Goal: Information Seeking & Learning: Find specific fact

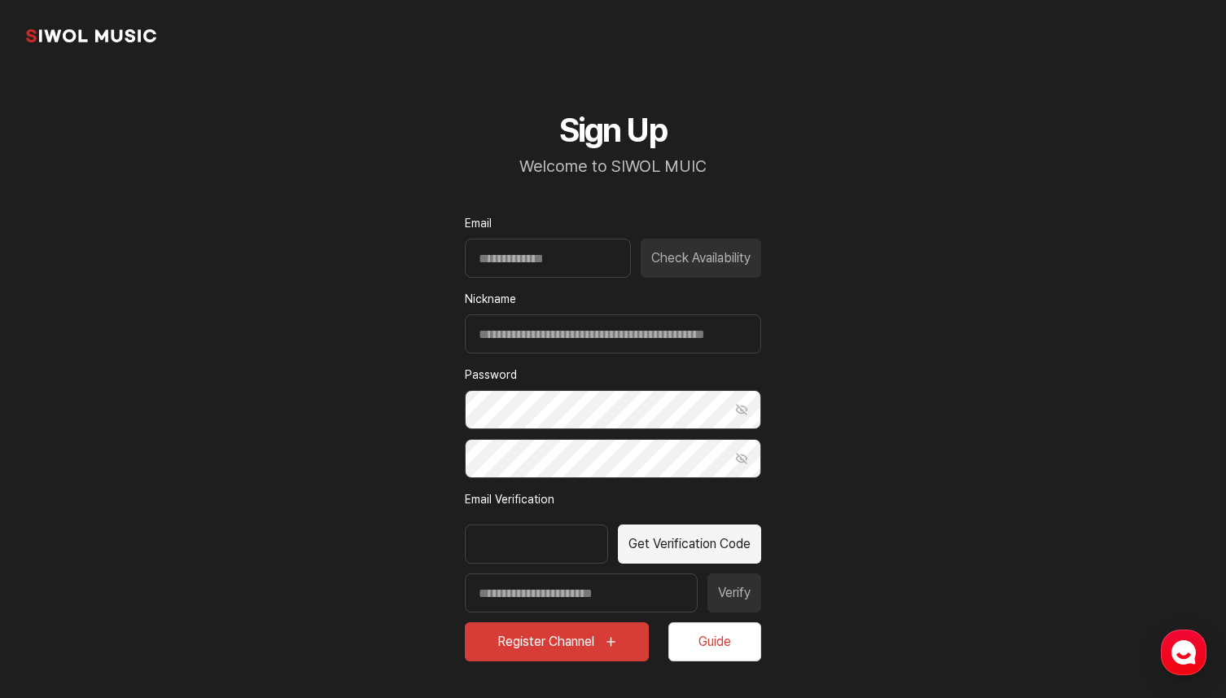
click at [104, 40] on link "common.brand" at bounding box center [91, 36] width 130 height 33
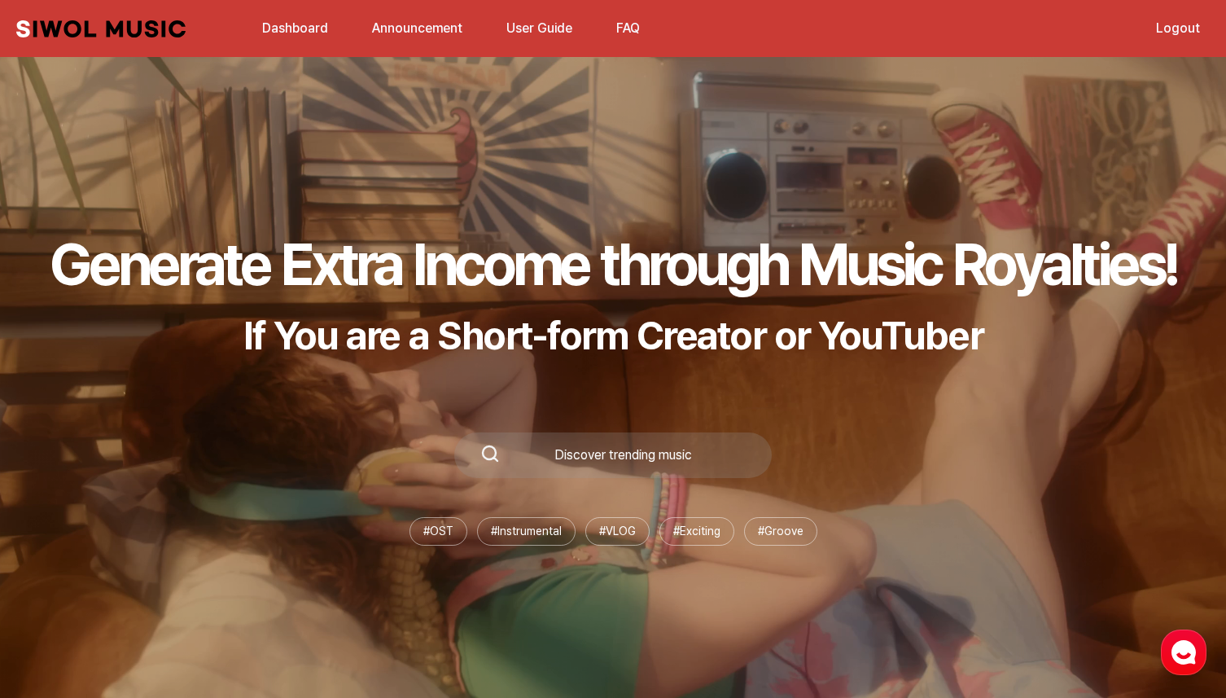
click at [303, 28] on link "Dashboard" at bounding box center [294, 28] width 85 height 35
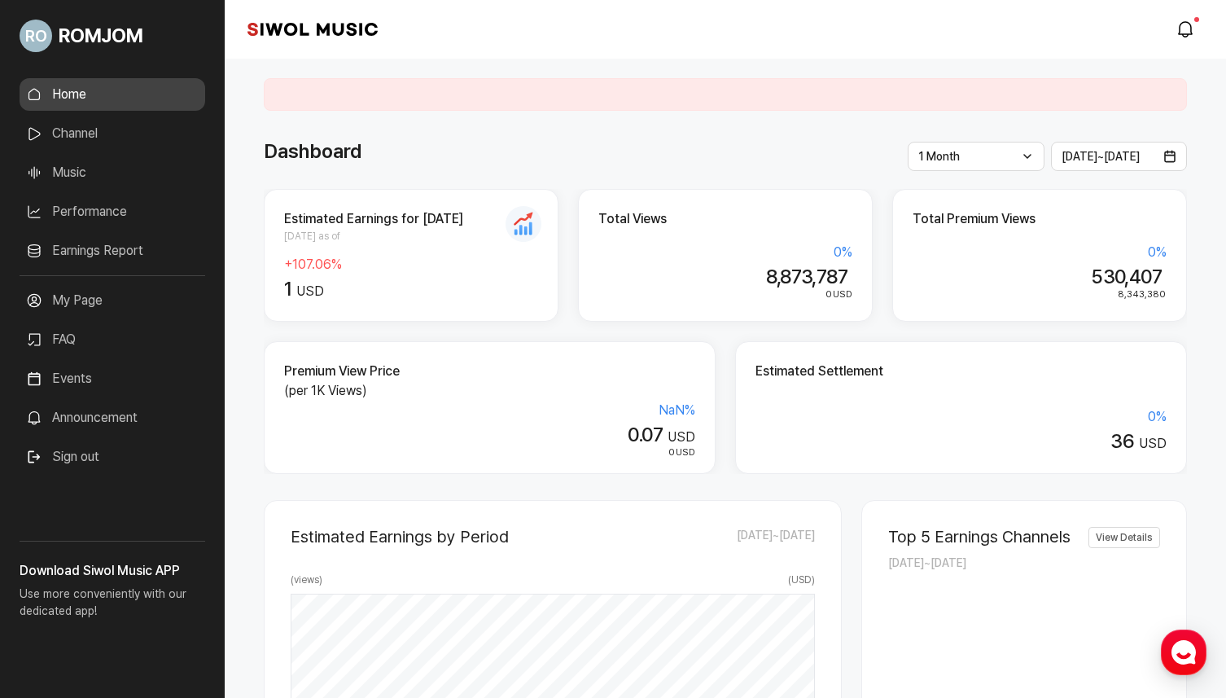
click at [148, 139] on link "Channel" at bounding box center [113, 133] width 186 height 33
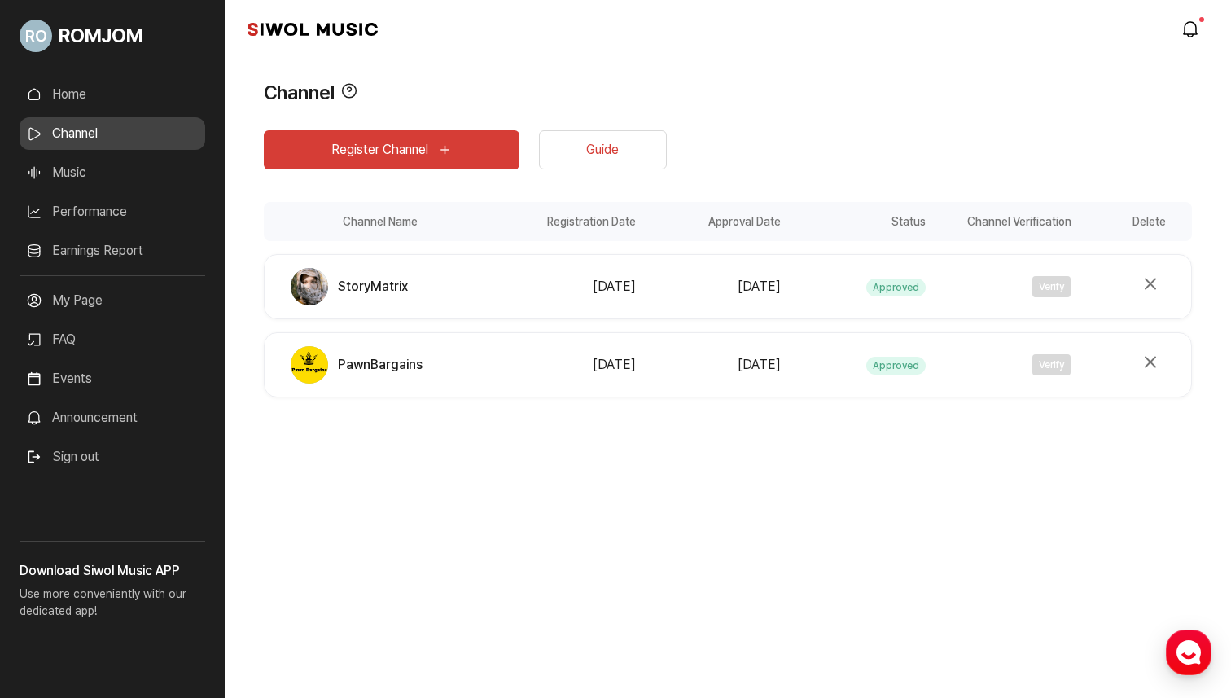
click at [135, 174] on link "Music" at bounding box center [113, 172] width 186 height 33
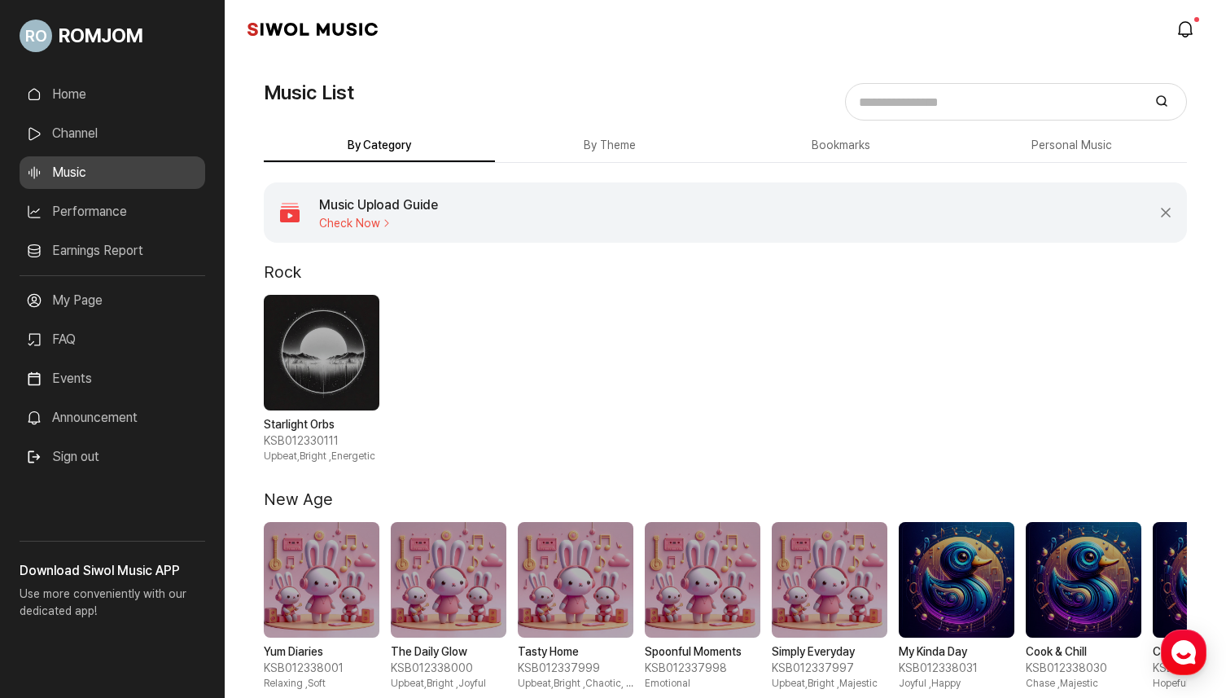
click at [135, 215] on link "Performance" at bounding box center [113, 211] width 186 height 33
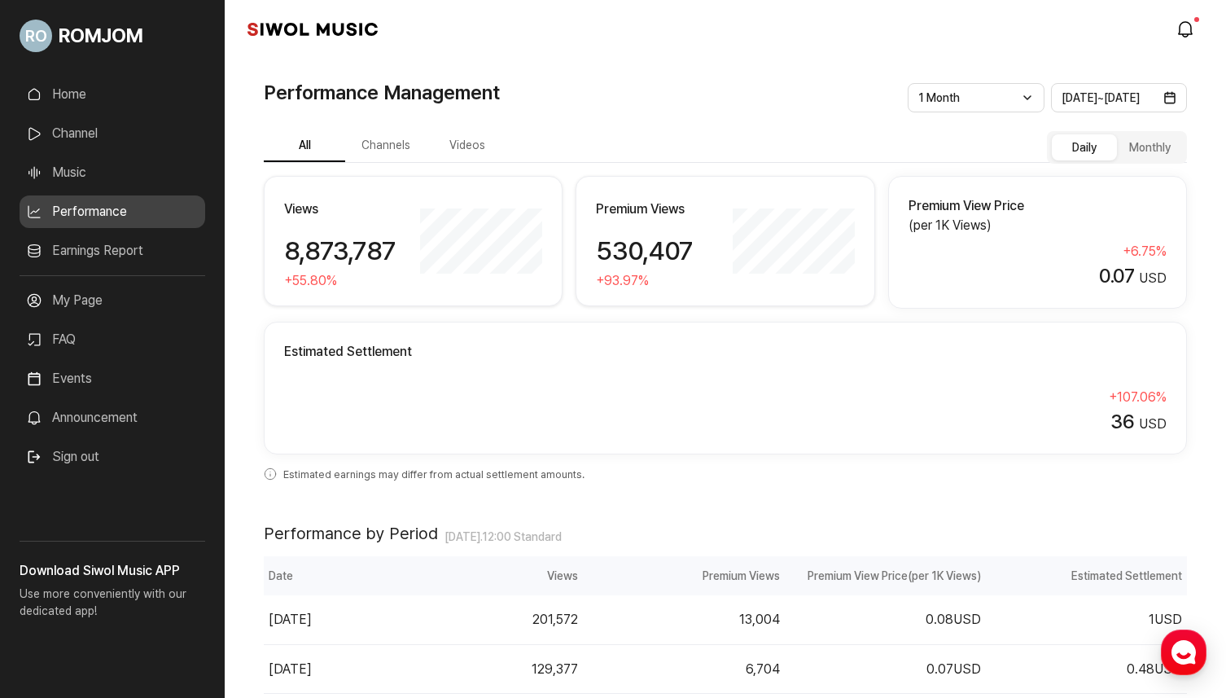
click at [138, 103] on link "Home" at bounding box center [113, 94] width 186 height 33
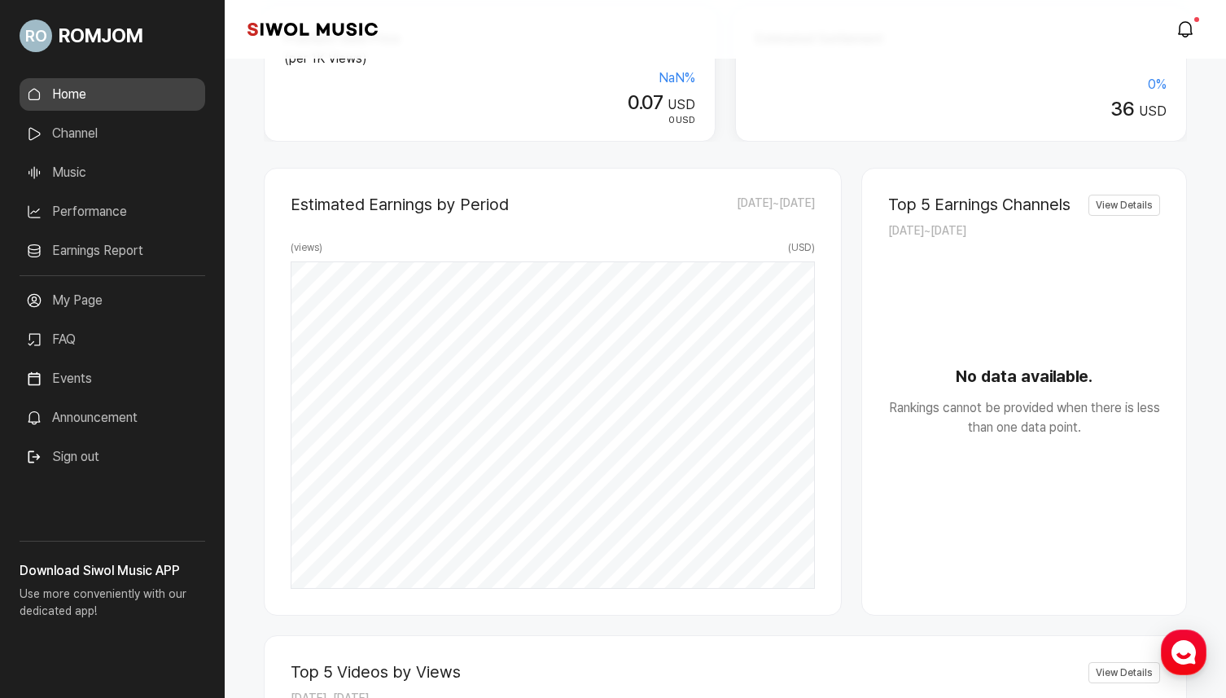
scroll to position [335, 0]
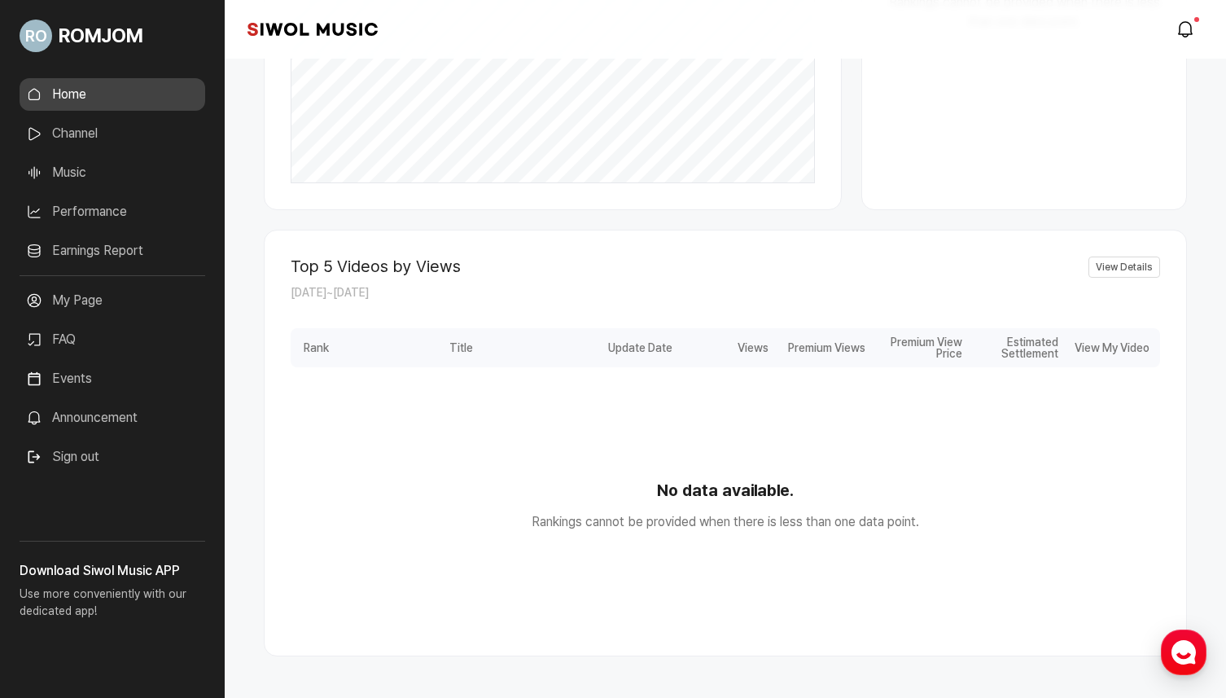
scroll to position [805, 0]
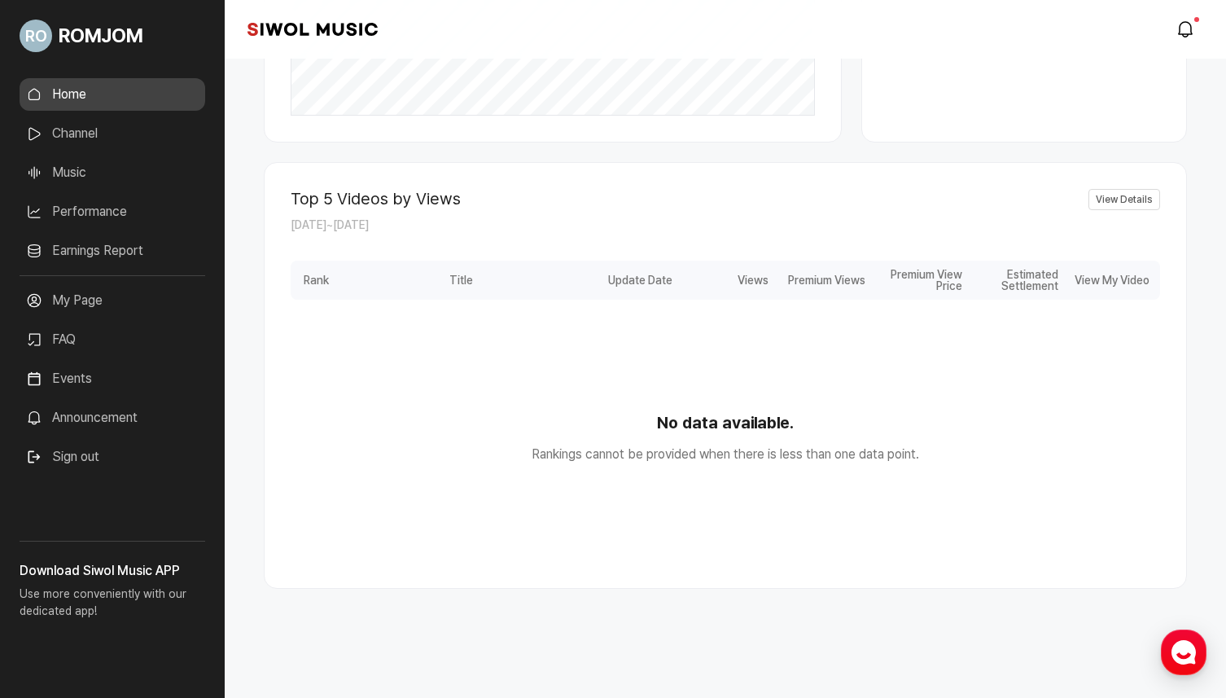
click at [87, 136] on link "Channel" at bounding box center [113, 133] width 186 height 33
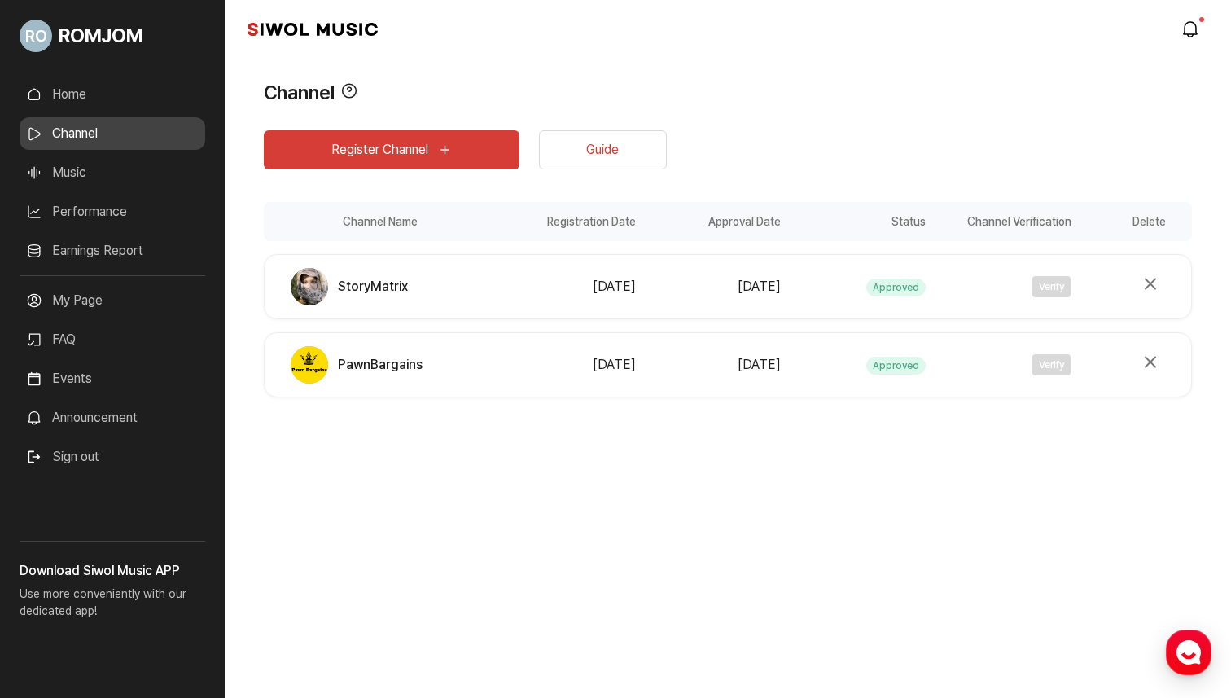
click at [116, 169] on link "Music" at bounding box center [113, 172] width 186 height 33
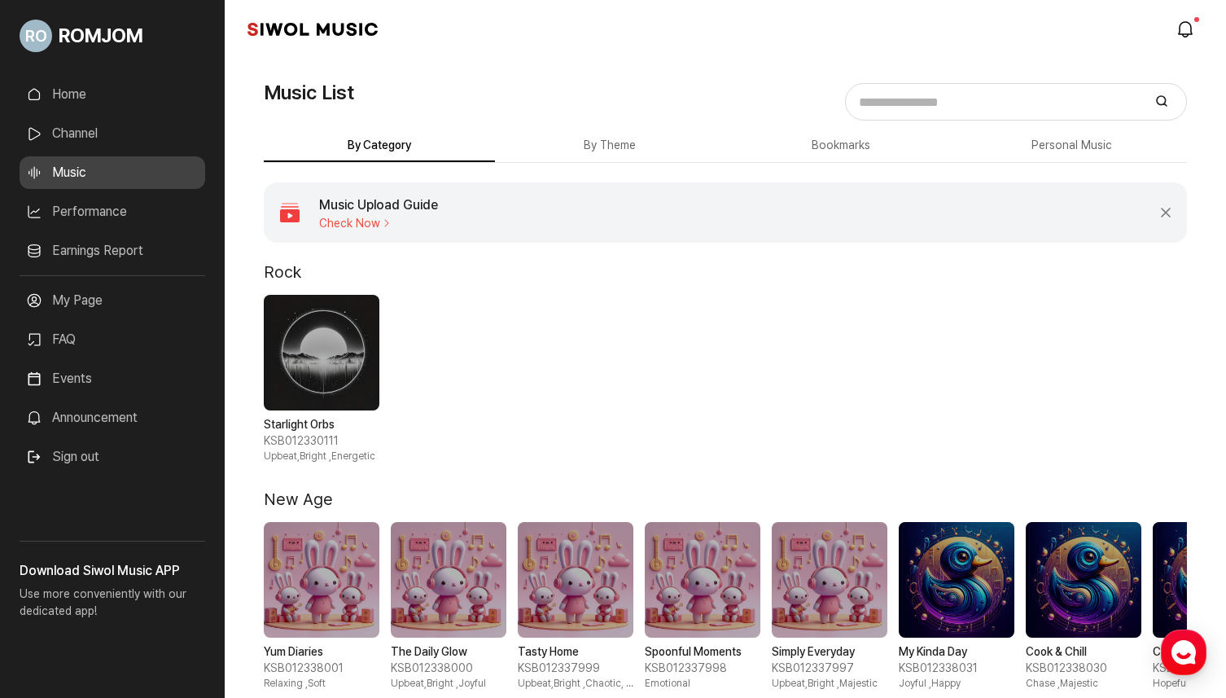
click at [117, 201] on link "Performance" at bounding box center [113, 211] width 186 height 33
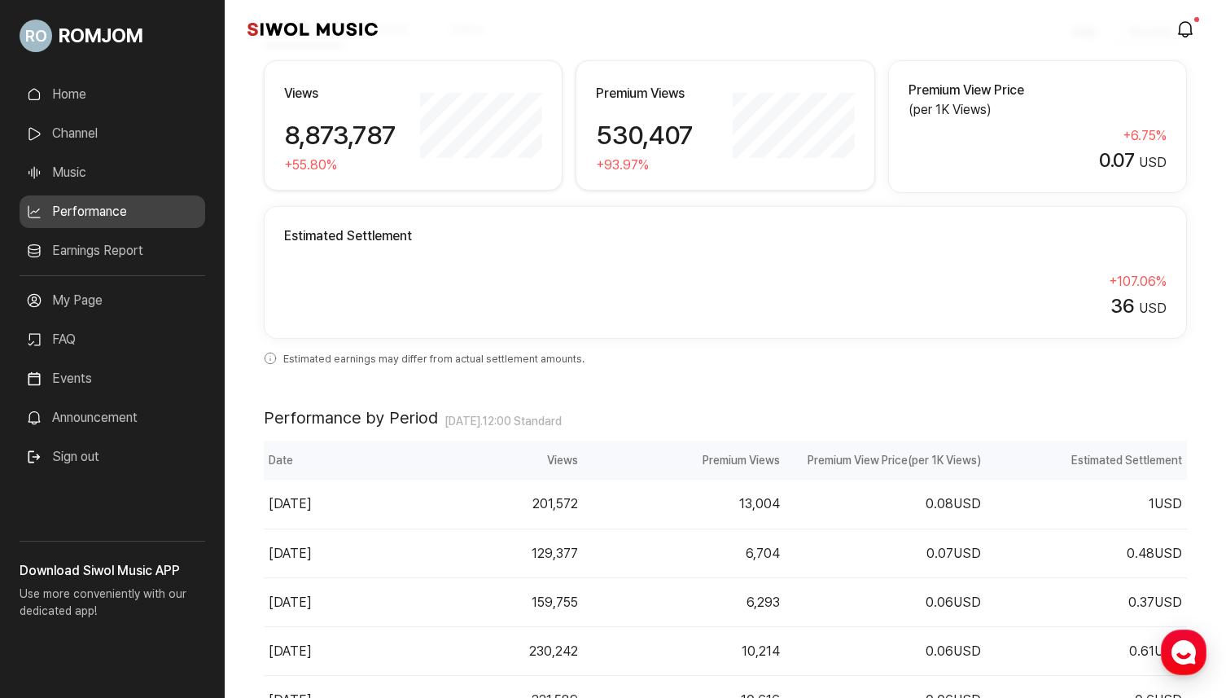
scroll to position [54, 0]
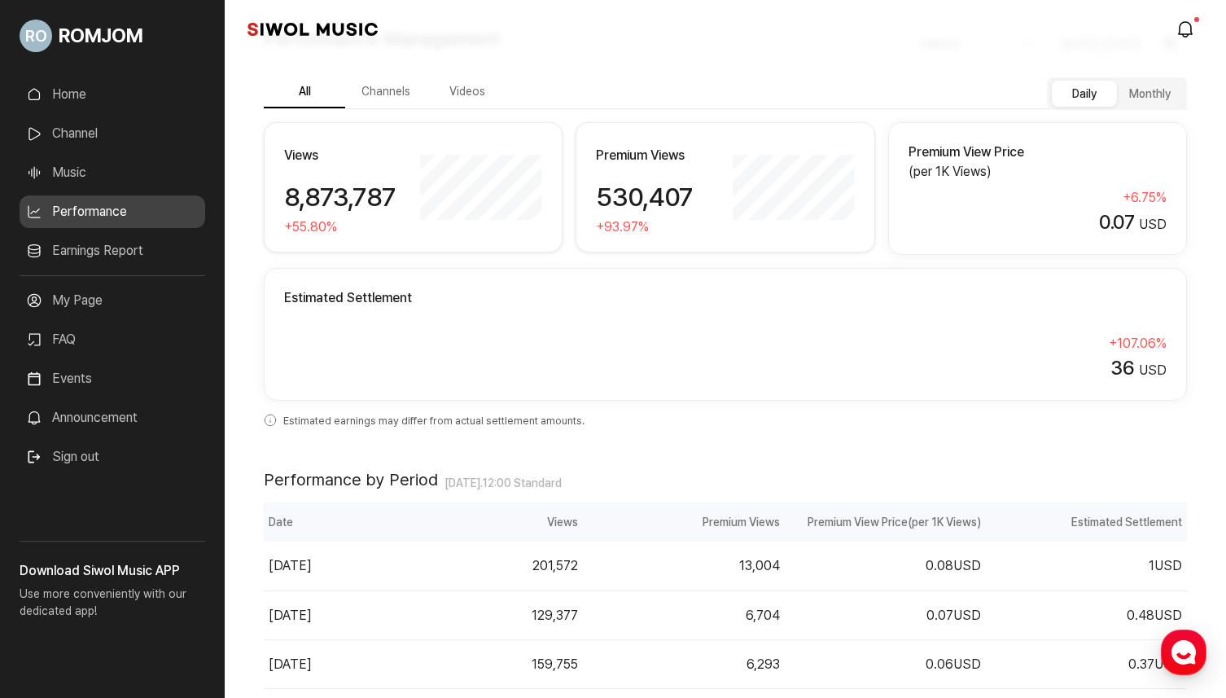
click at [383, 81] on button "Channels" at bounding box center [385, 93] width 81 height 32
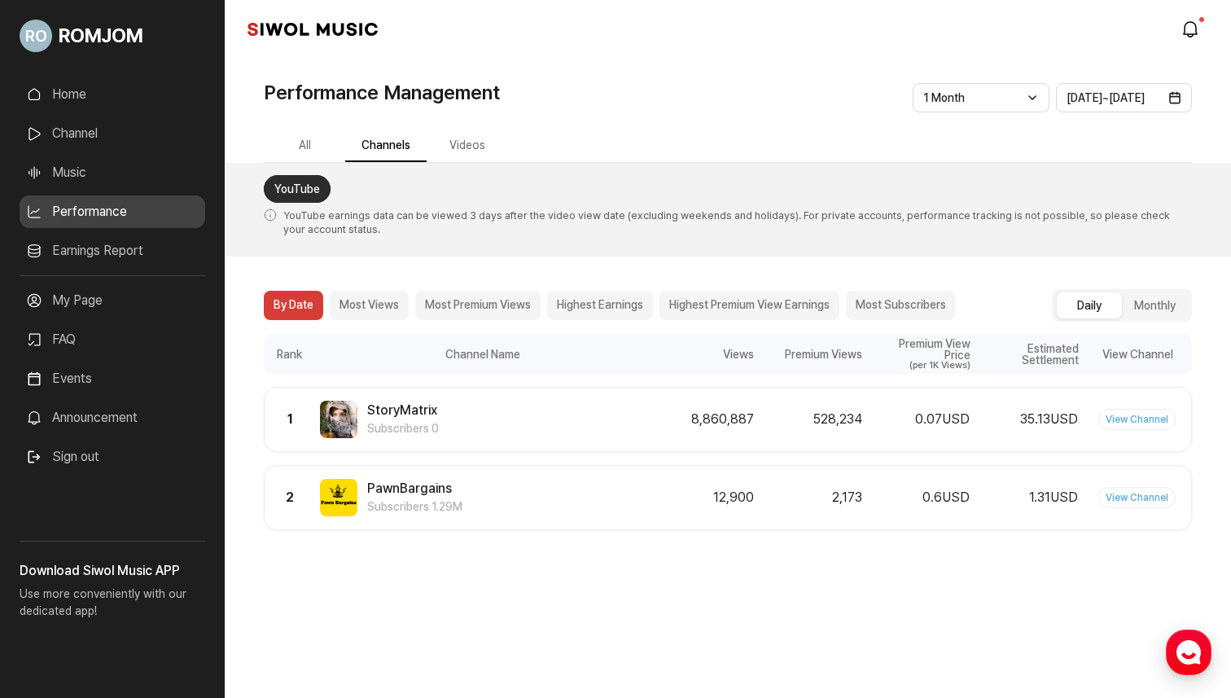
click at [480, 138] on button "Videos" at bounding box center [467, 146] width 81 height 32
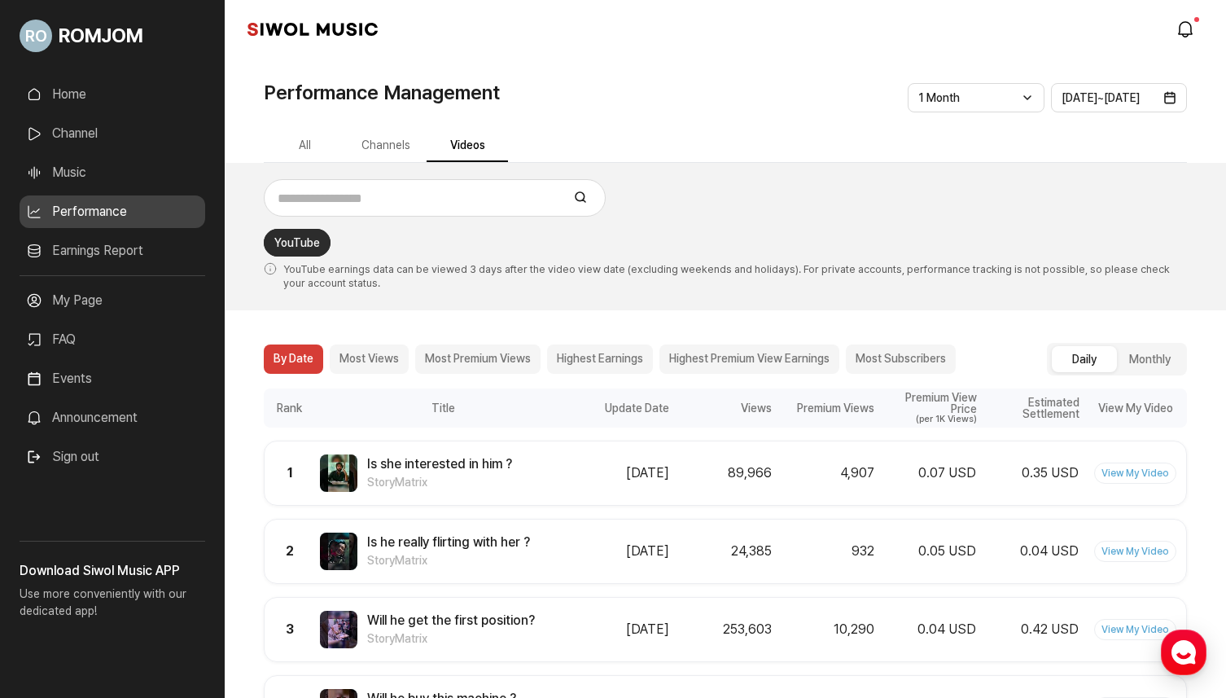
click at [414, 148] on button "Channels" at bounding box center [385, 146] width 81 height 32
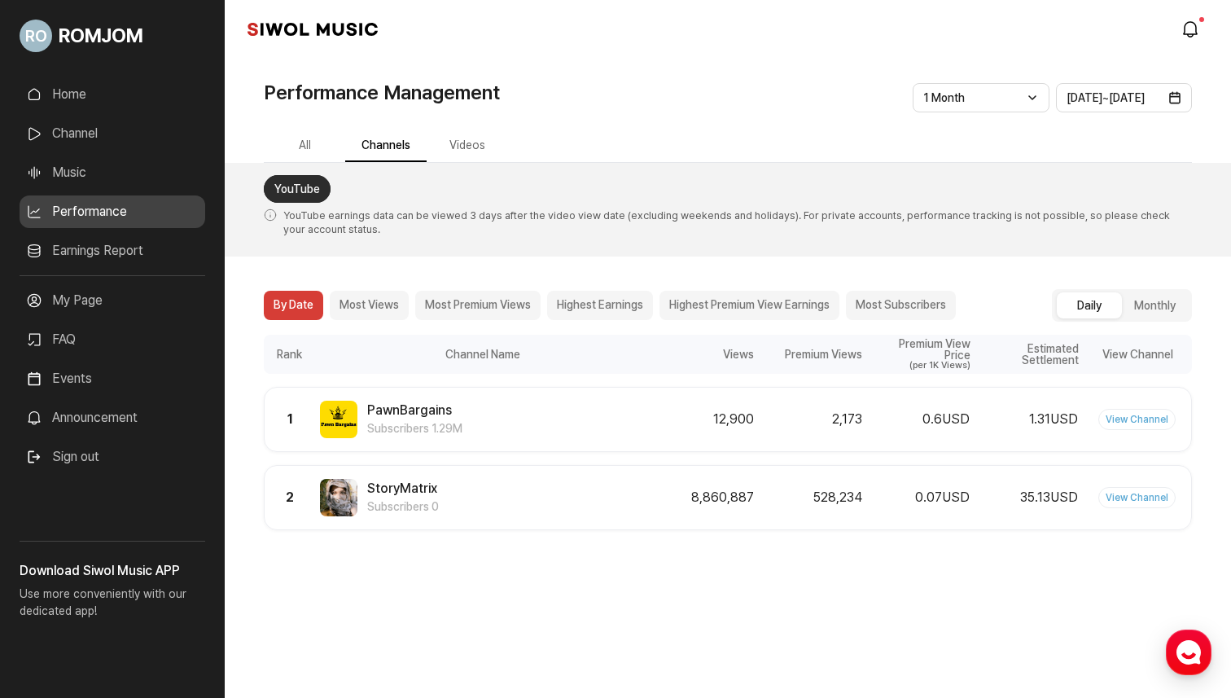
click at [299, 128] on div "**********" at bounding box center [728, 356] width 928 height 499
click at [302, 134] on button "All" at bounding box center [304, 146] width 81 height 32
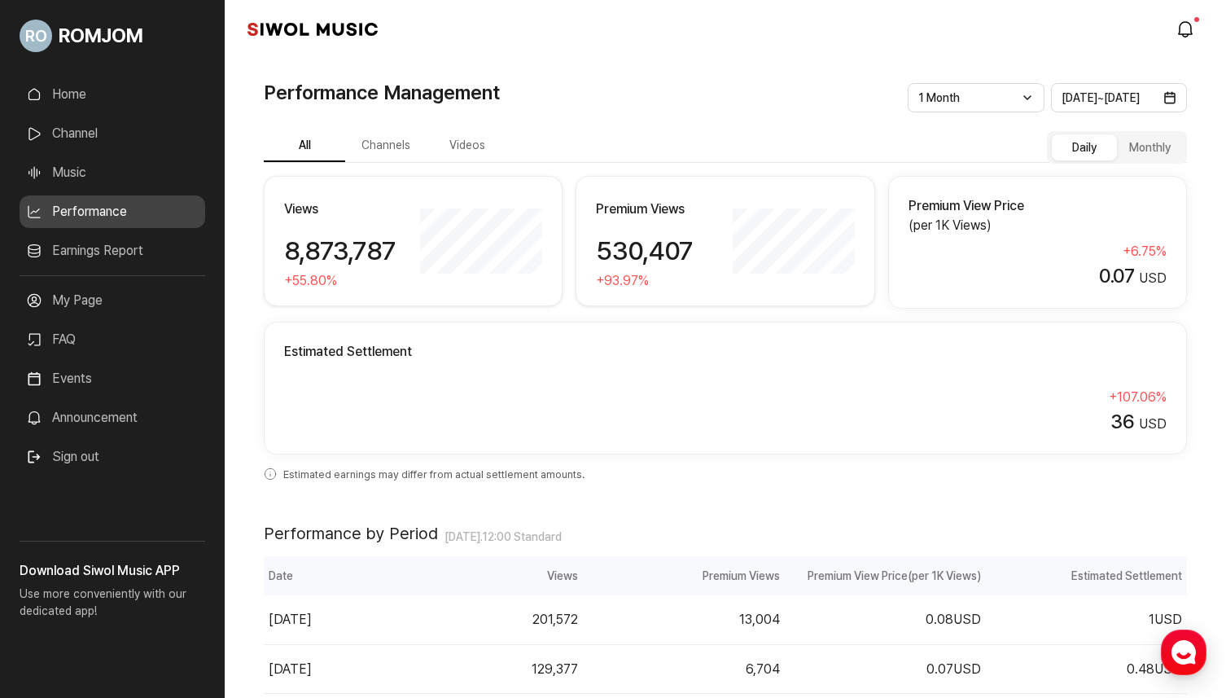
click at [476, 147] on button "Videos" at bounding box center [467, 146] width 81 height 32
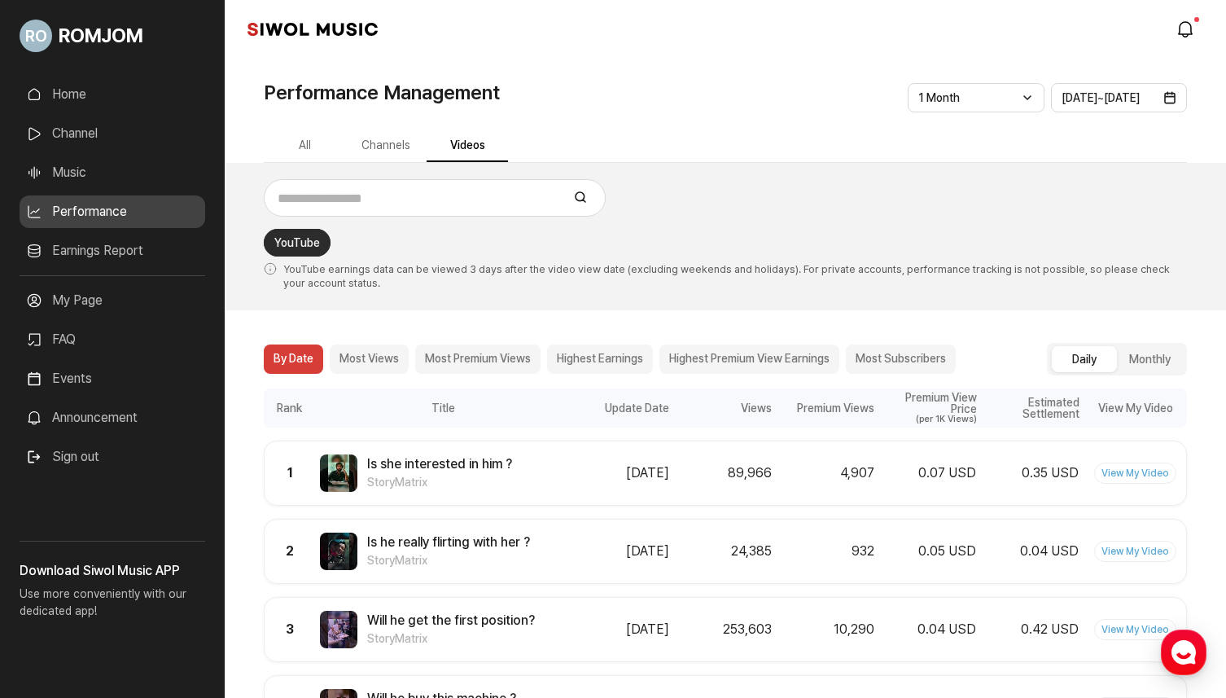
click at [414, 142] on button "Channels" at bounding box center [385, 146] width 81 height 32
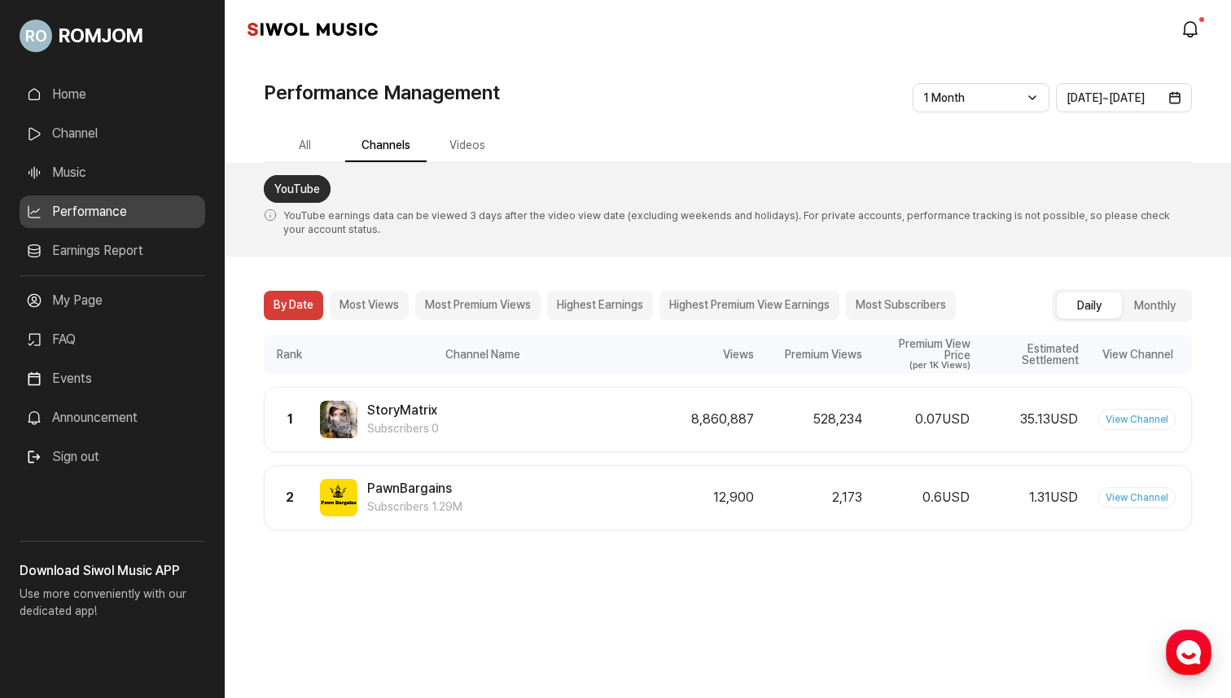
click at [365, 147] on button "Channels" at bounding box center [385, 146] width 81 height 32
click at [307, 141] on button "All" at bounding box center [304, 146] width 81 height 32
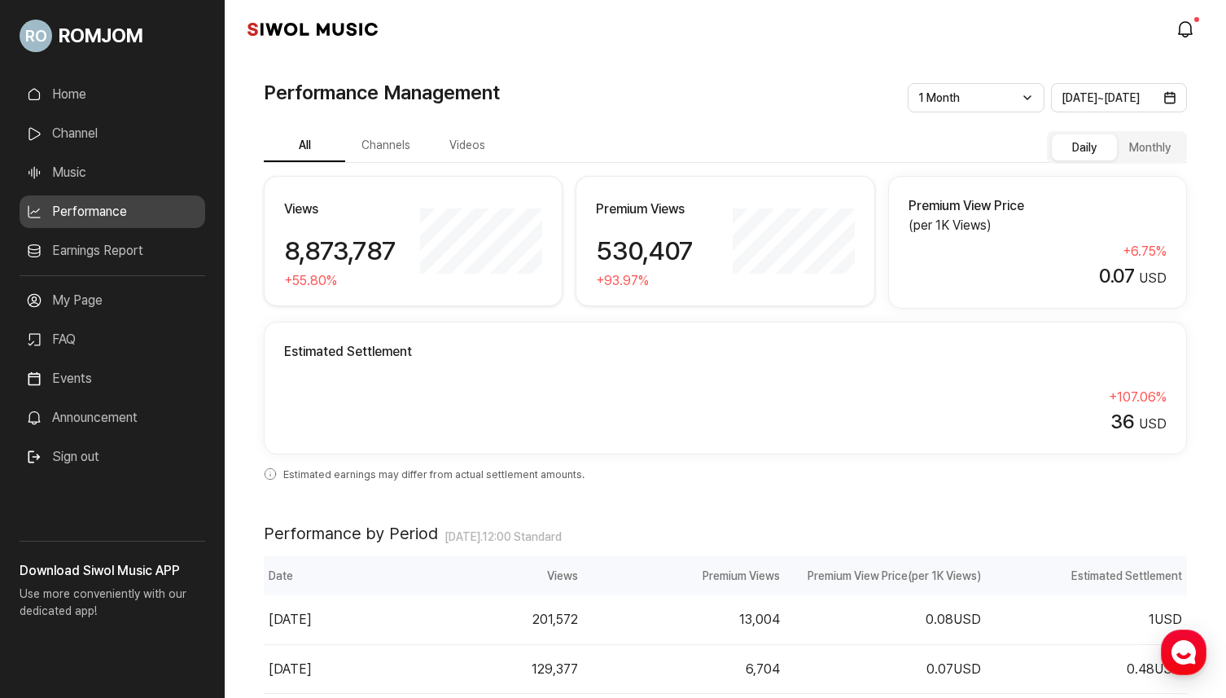
click at [594, 28] on div "Siwol Music modal.notifications" at bounding box center [726, 29] width 1002 height 59
click at [133, 95] on link "Home" at bounding box center [113, 94] width 186 height 33
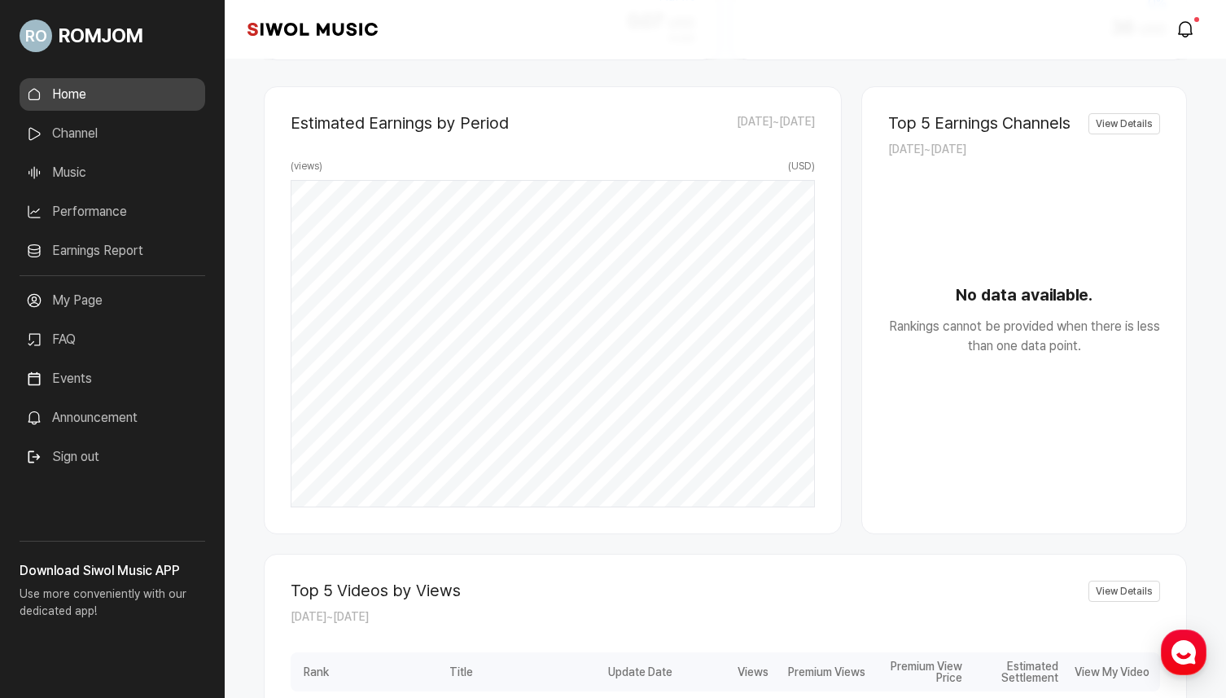
scroll to position [499, 0]
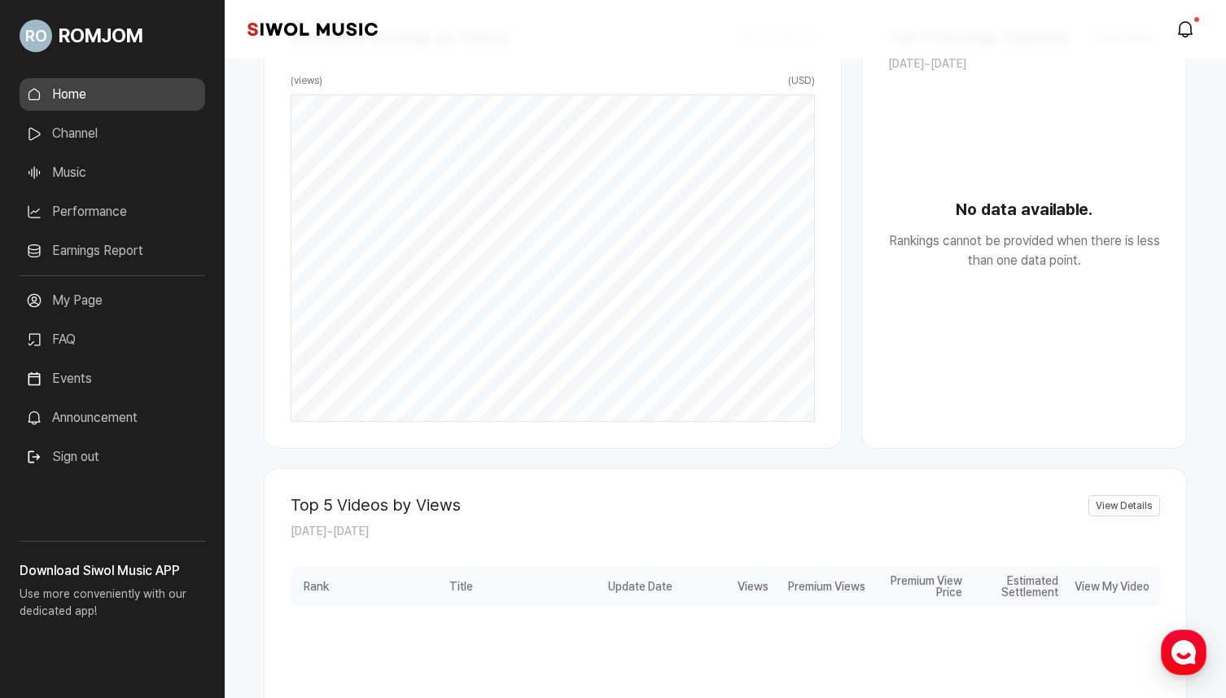
click at [989, 391] on div "No data available. Rankings cannot be provided when there is less than one data…" at bounding box center [1024, 260] width 272 height 322
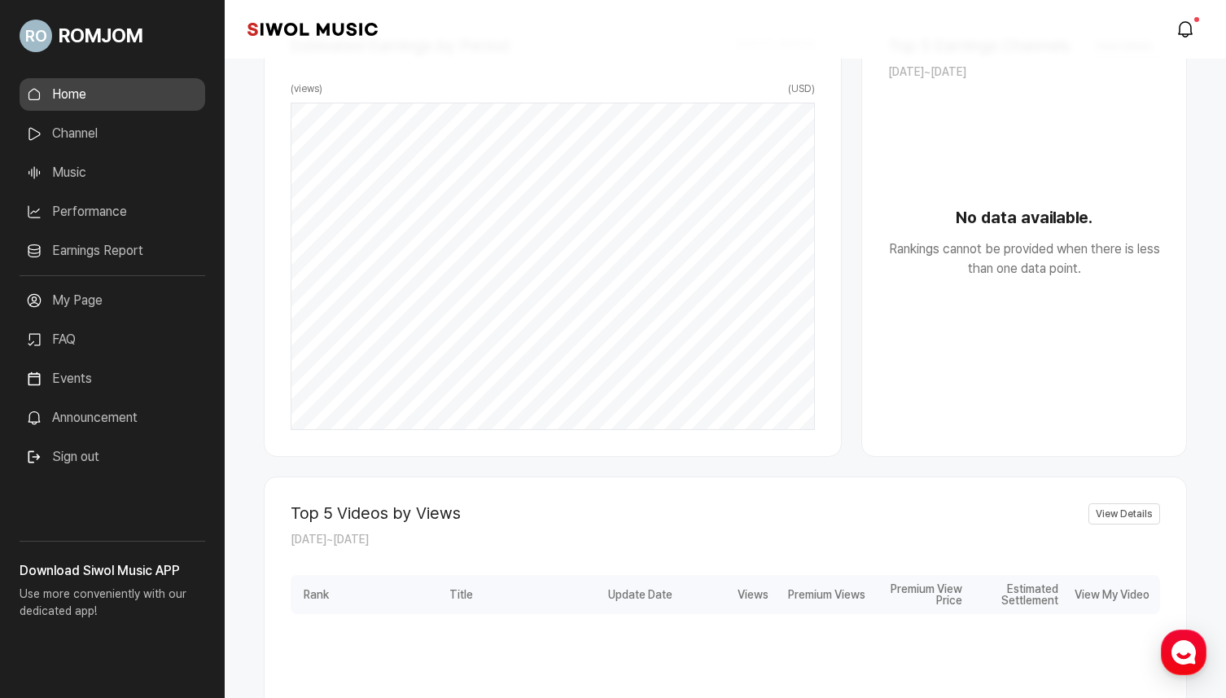
scroll to position [497, 0]
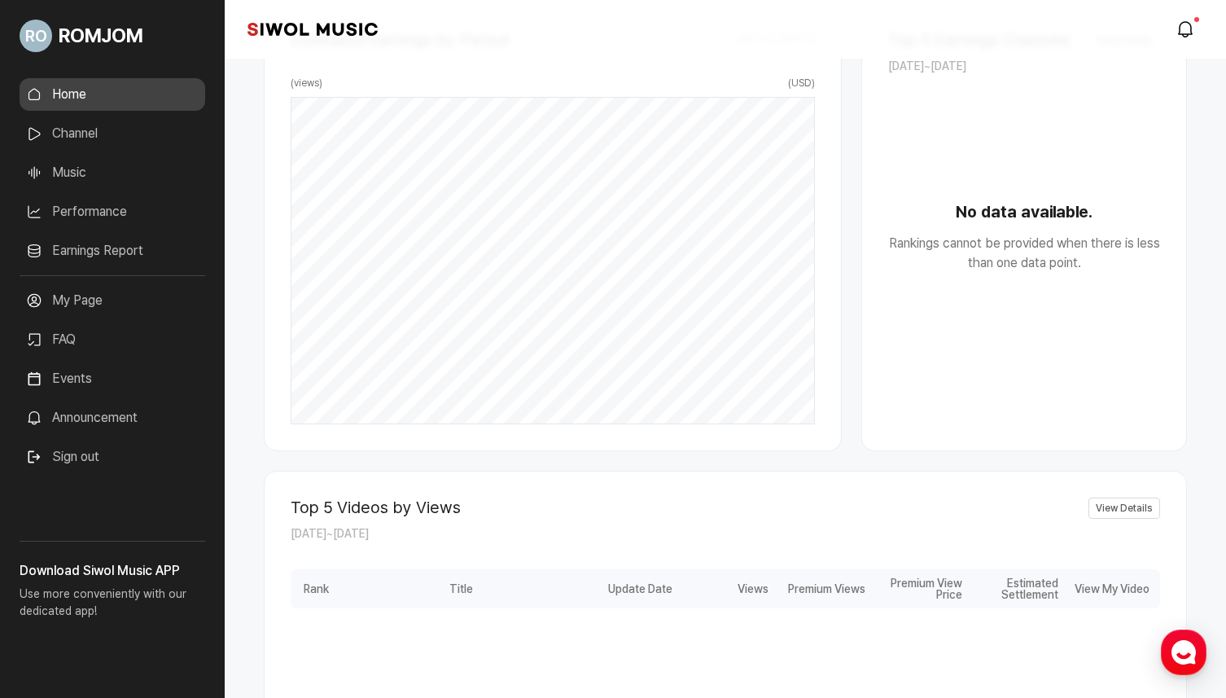
drag, startPoint x: 1123, startPoint y: 211, endPoint x: 971, endPoint y: 91, distance: 193.0
click at [1119, 205] on strong "No data available." at bounding box center [1024, 211] width 272 height 24
click at [949, 73] on div "Top 5 Earnings Channels 2025.07.11 ~ 2025.08.11" at bounding box center [982, 53] width 189 height 46
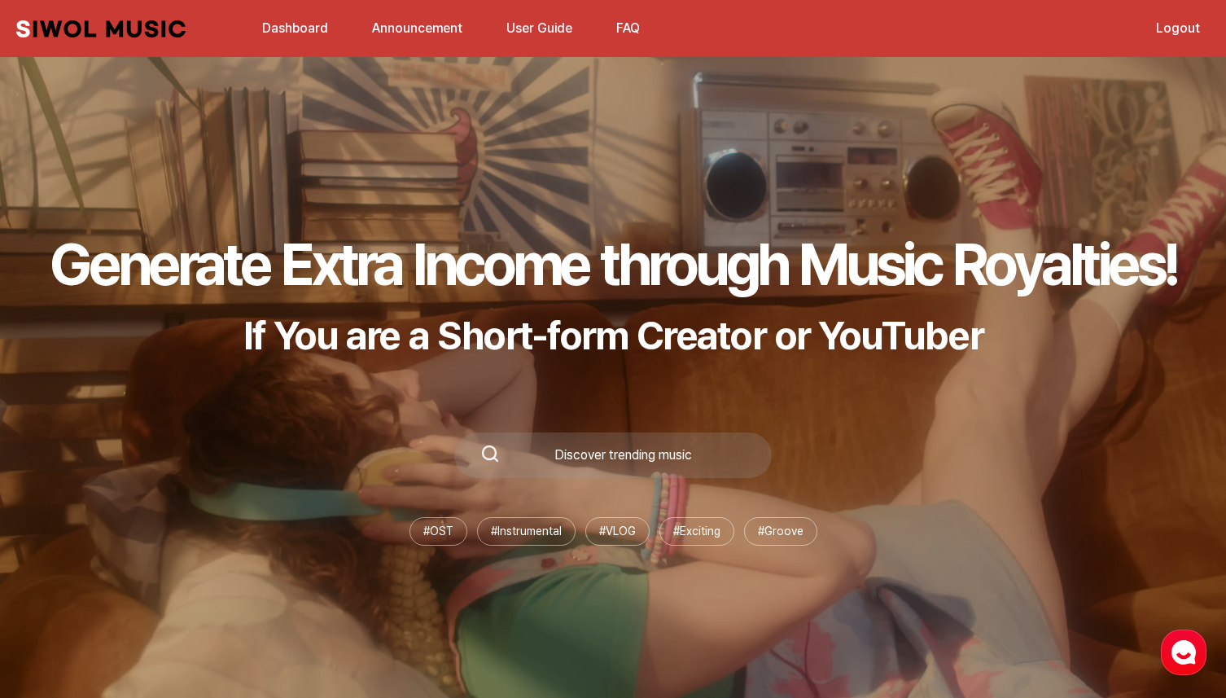
click at [1181, 24] on link "Logout" at bounding box center [1178, 28] width 64 height 35
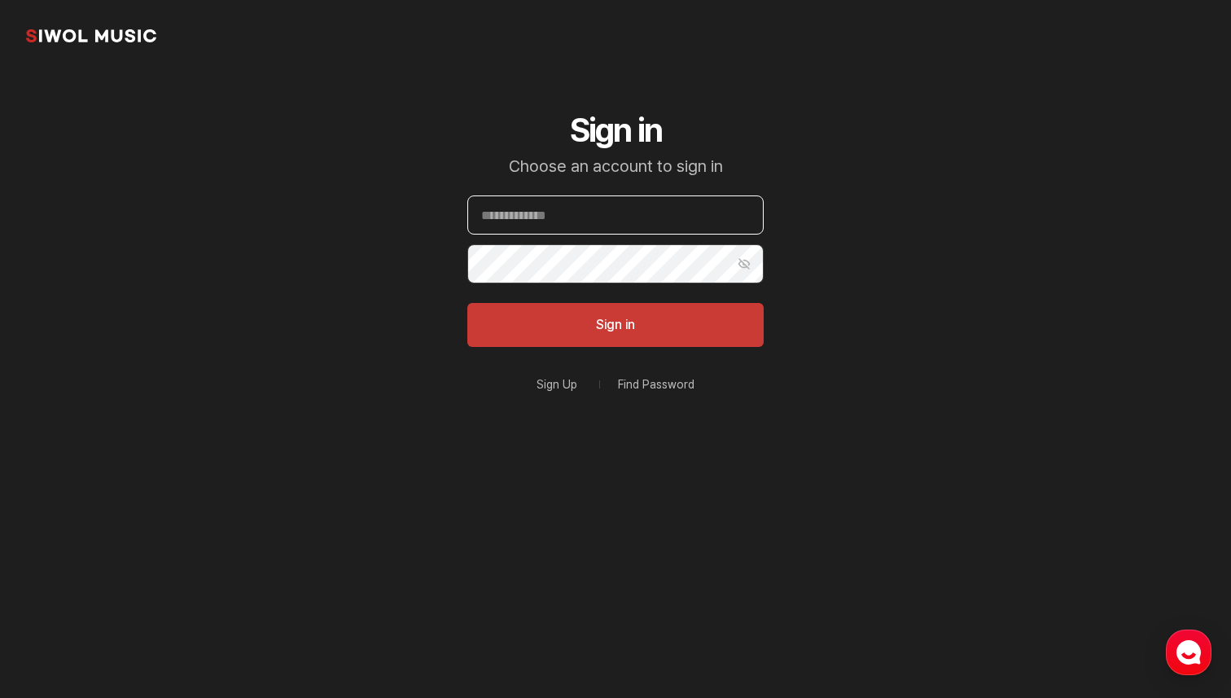
click at [695, 228] on input "Email" at bounding box center [615, 214] width 296 height 39
paste input "**********"
type input "**********"
click at [739, 269] on button "Show Password" at bounding box center [744, 263] width 39 height 39
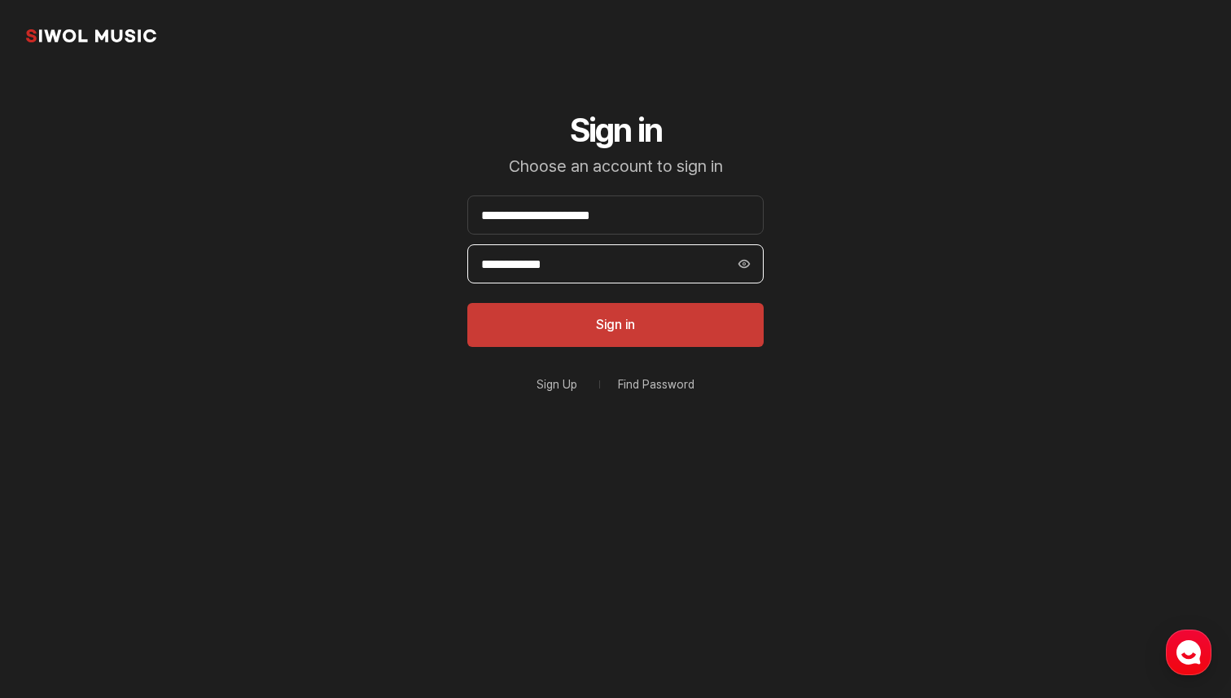
click at [640, 269] on input "**********" at bounding box center [615, 263] width 296 height 39
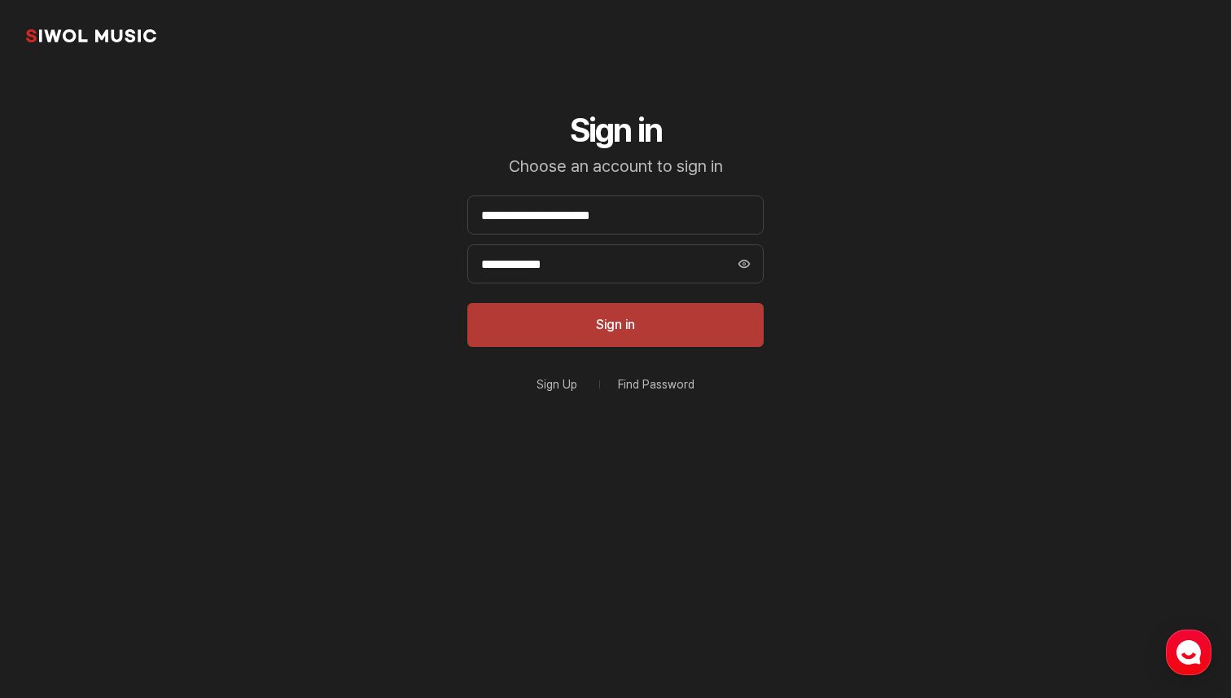
click at [631, 316] on button "Sign in" at bounding box center [615, 325] width 296 height 44
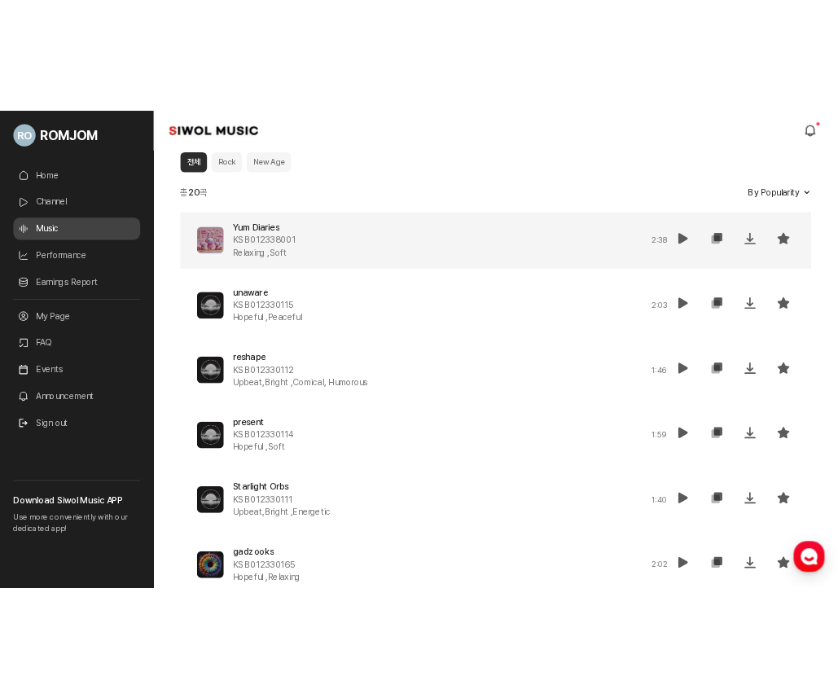
scroll to position [741, 0]
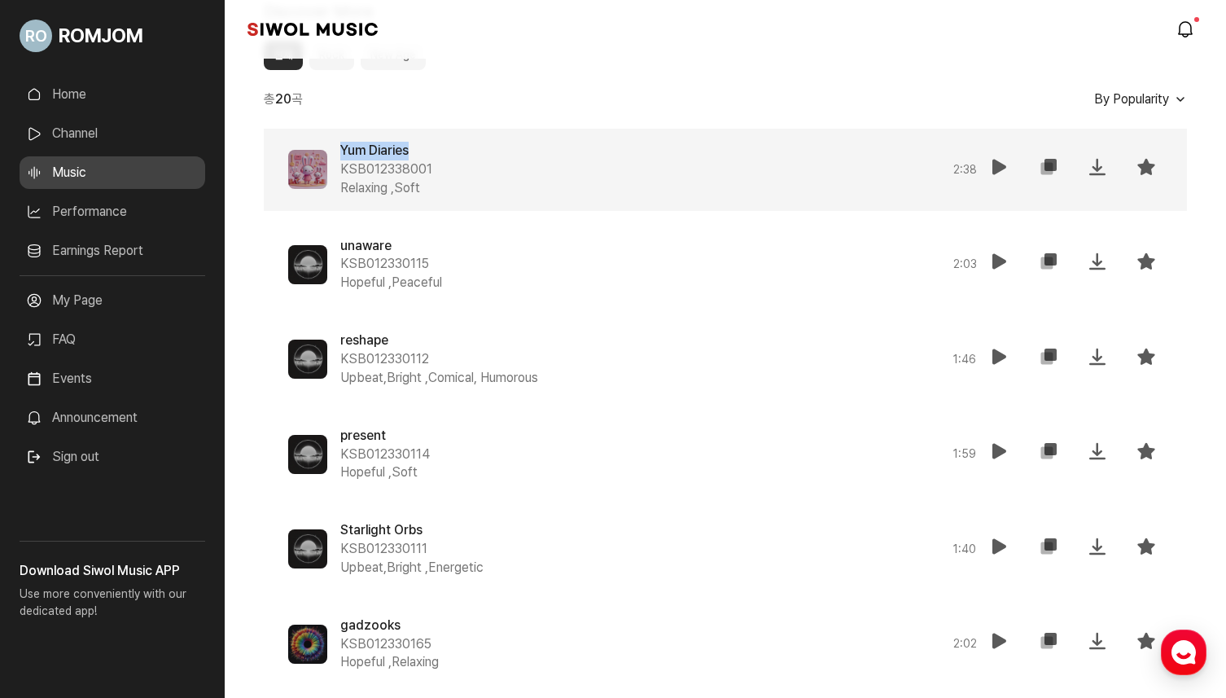
drag, startPoint x: 340, startPoint y: 155, endPoint x: 440, endPoint y: 158, distance: 101.0
click at [440, 158] on div "Yum Diaries KSB012338001 Relaxing , Soft" at bounding box center [574, 170] width 468 height 56
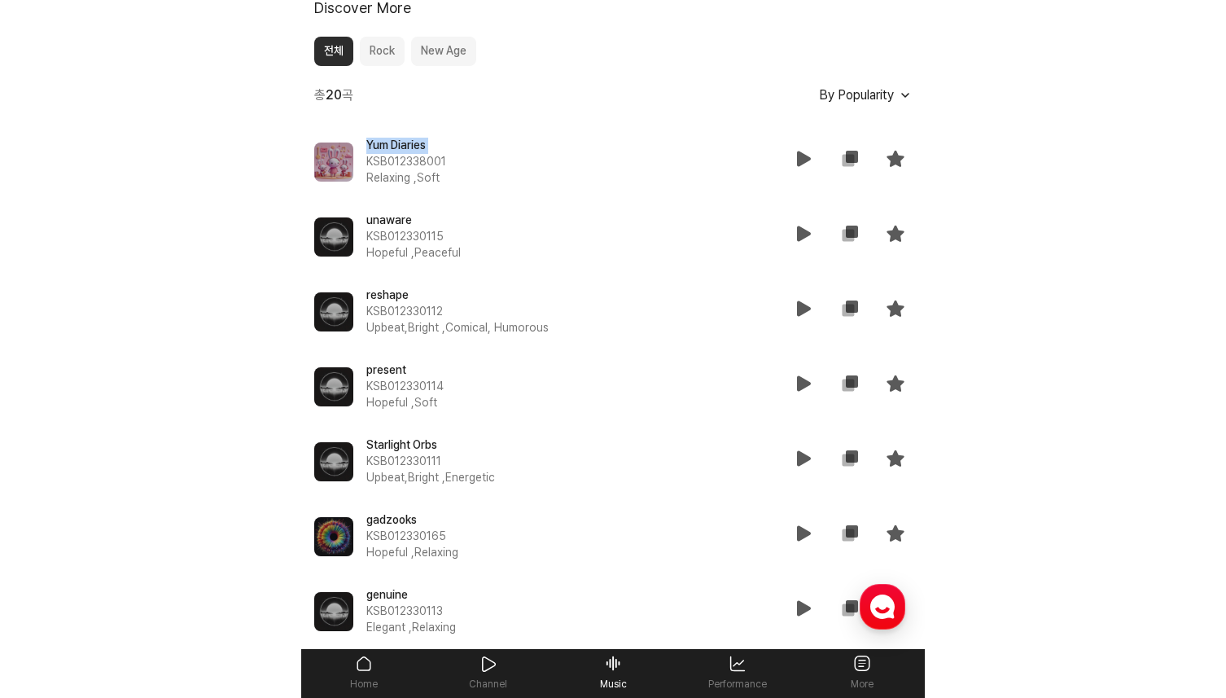
scroll to position [699, 0]
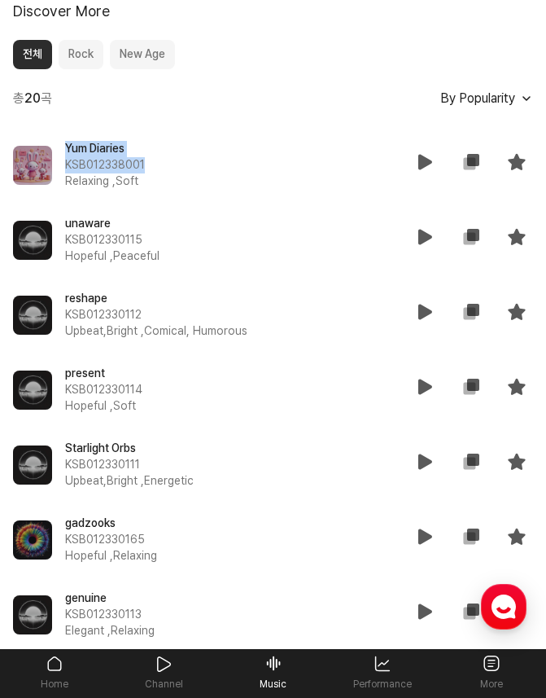
drag, startPoint x: 155, startPoint y: 166, endPoint x: 47, endPoint y: 148, distance: 109.0
click at [47, 148] on div "Yum Diaries KSB012338001 Relaxing , Soft 2 : 38 재생 복사 저장 즐겨찾기" at bounding box center [273, 165] width 520 height 75
copy div "Yum Diaries KSB012338001"
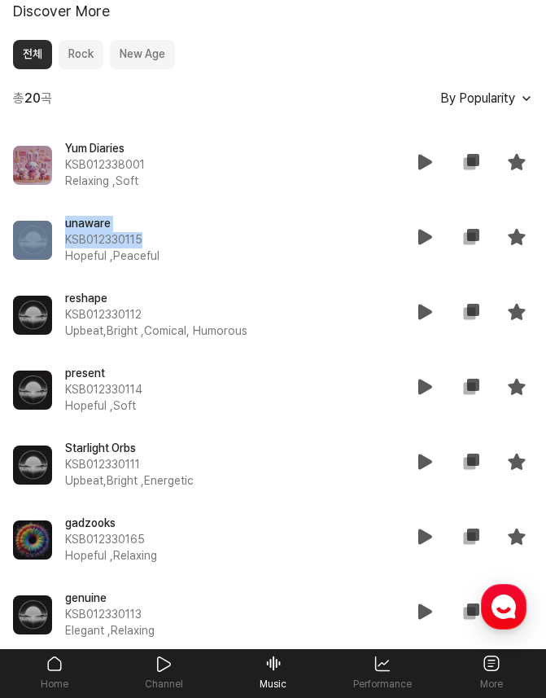
drag, startPoint x: 58, startPoint y: 219, endPoint x: 166, endPoint y: 235, distance: 109.5
click at [165, 235] on div "unaware KSB012330115 Hopeful , Peaceful 2 : 03 재생 복사 저장 즐겨찾기" at bounding box center [273, 240] width 520 height 75
click at [166, 235] on span "KSB012330115" at bounding box center [204, 240] width 278 height 16
drag, startPoint x: 151, startPoint y: 241, endPoint x: 66, endPoint y: 225, distance: 87.0
click at [66, 225] on div "unaware KSB012330115 Hopeful , Peaceful" at bounding box center [204, 240] width 278 height 49
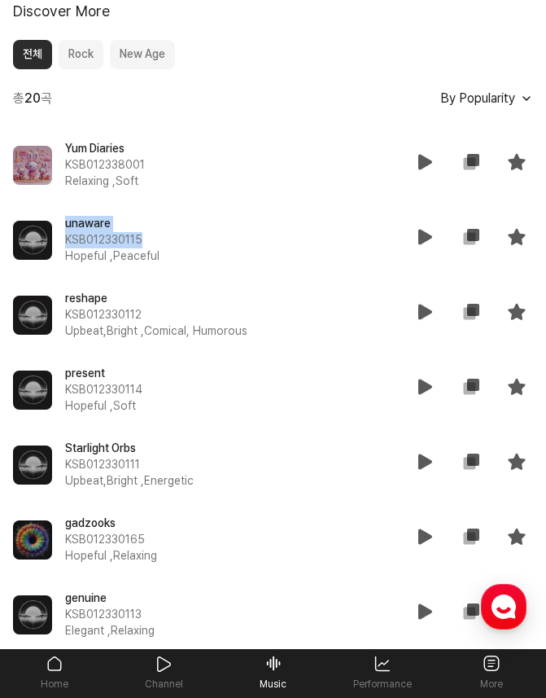
copy div "unaware KSB012330115"
